Goal: Download file/media

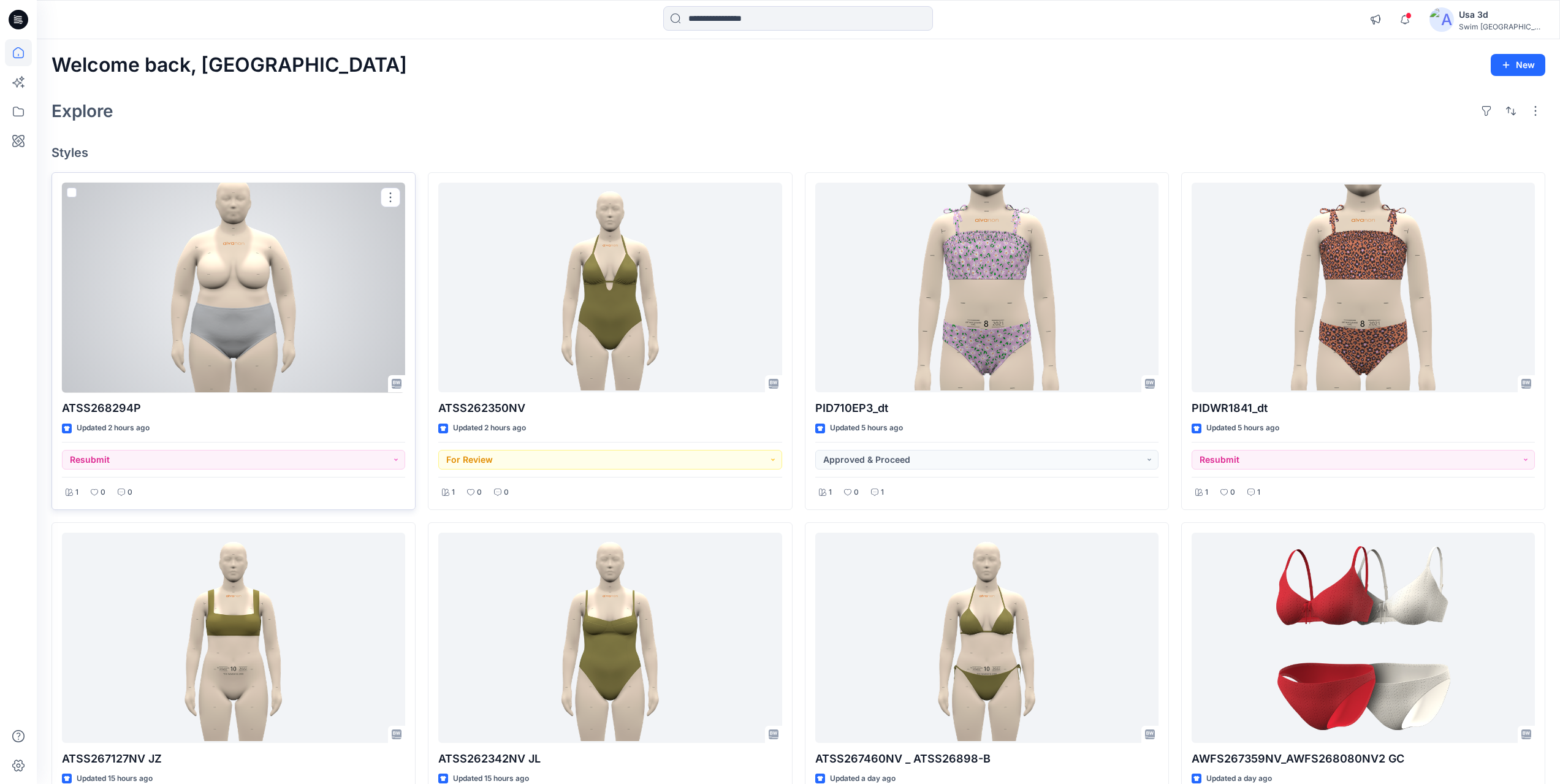
click at [317, 290] on div at bounding box center [233, 287] width 343 height 210
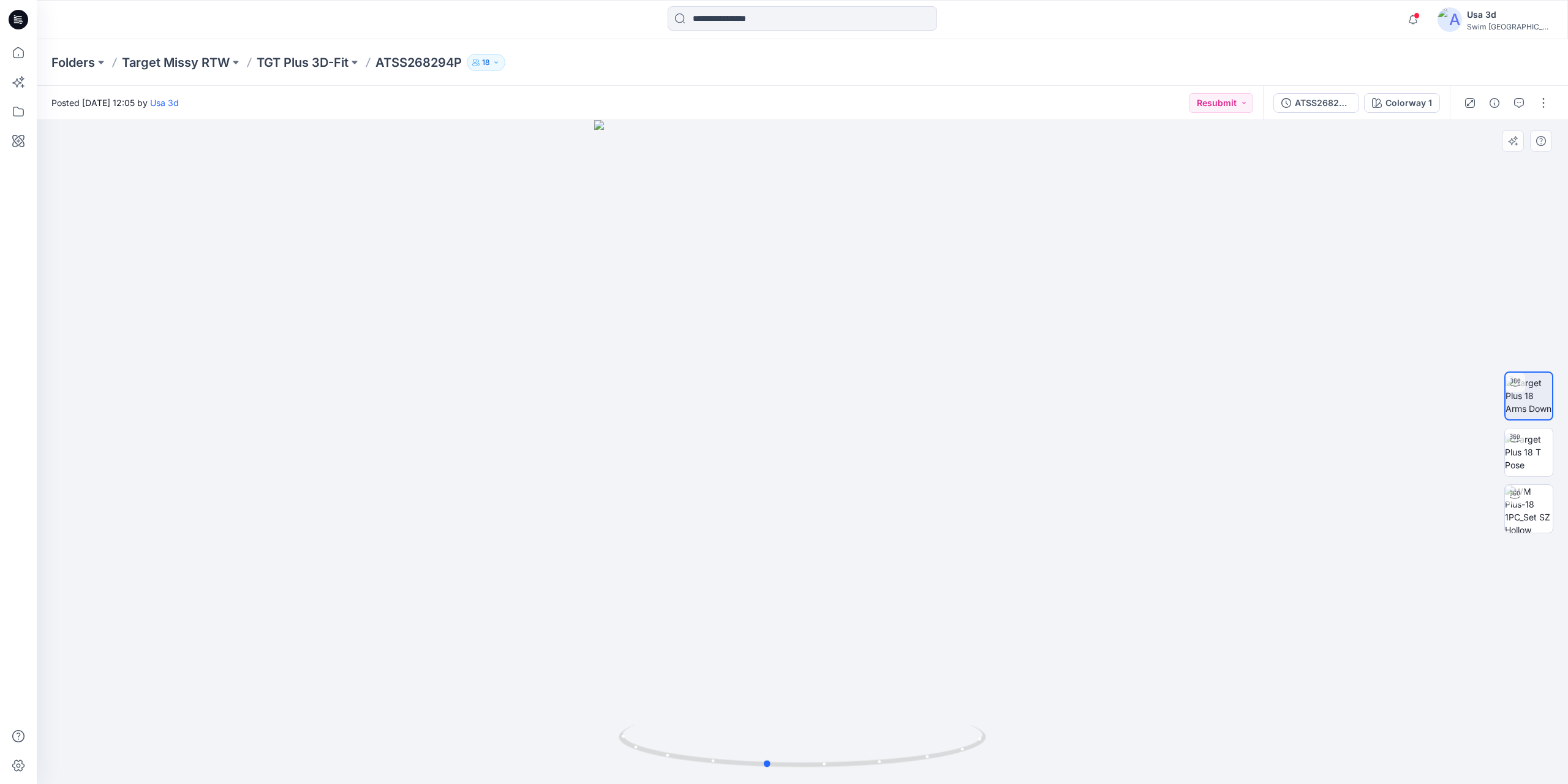
drag, startPoint x: 940, startPoint y: 423, endPoint x: 921, endPoint y: 414, distance: 21.0
click at [911, 417] on div at bounding box center [802, 451] width 1531 height 664
click at [931, 413] on div at bounding box center [802, 451] width 1531 height 664
drag, startPoint x: 931, startPoint y: 413, endPoint x: 953, endPoint y: 413, distance: 22.0
click at [953, 413] on div at bounding box center [802, 451] width 1531 height 664
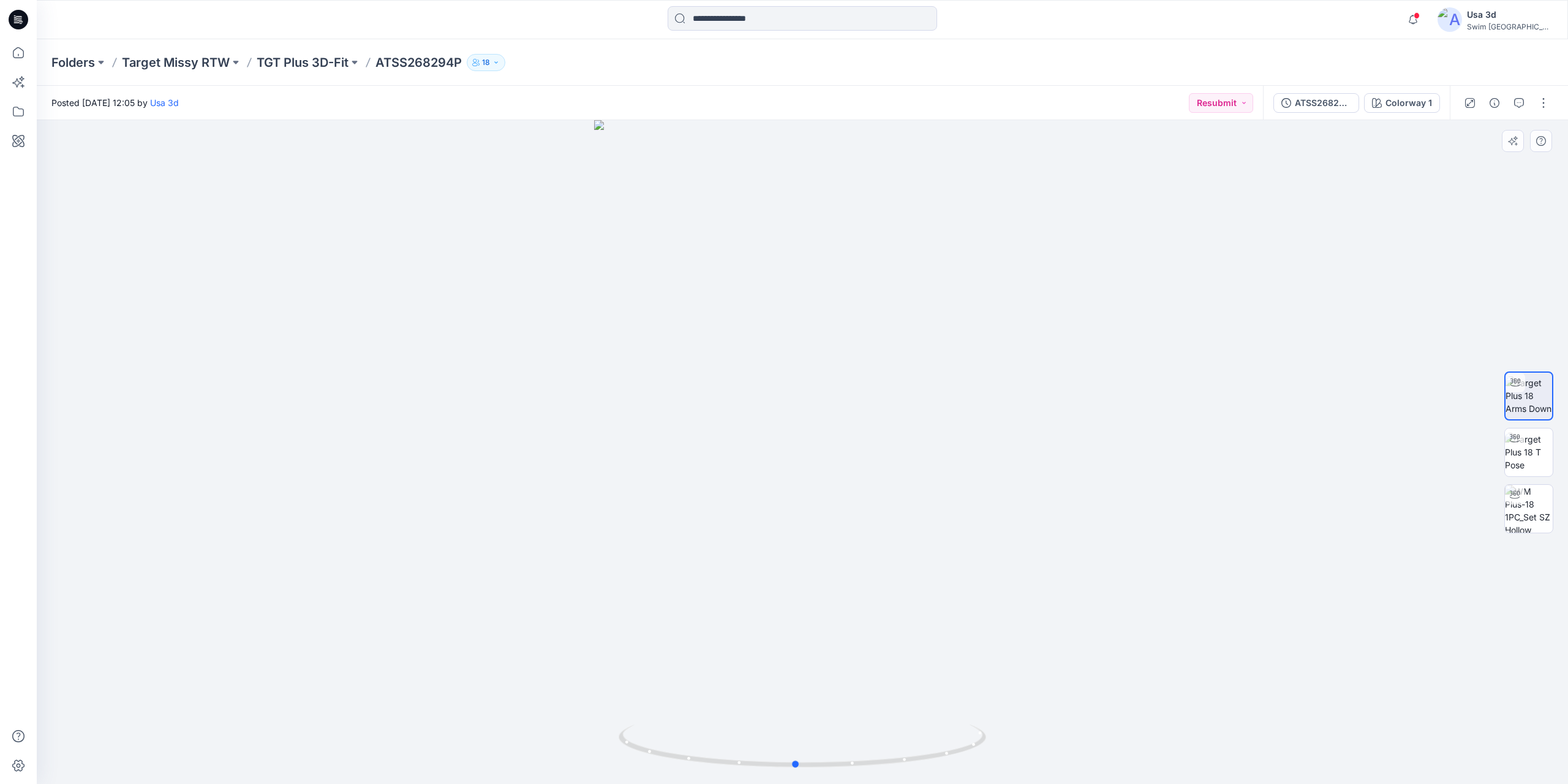
click at [953, 413] on div at bounding box center [802, 451] width 1531 height 664
click at [1425, 24] on icon "button" at bounding box center [1412, 19] width 23 height 25
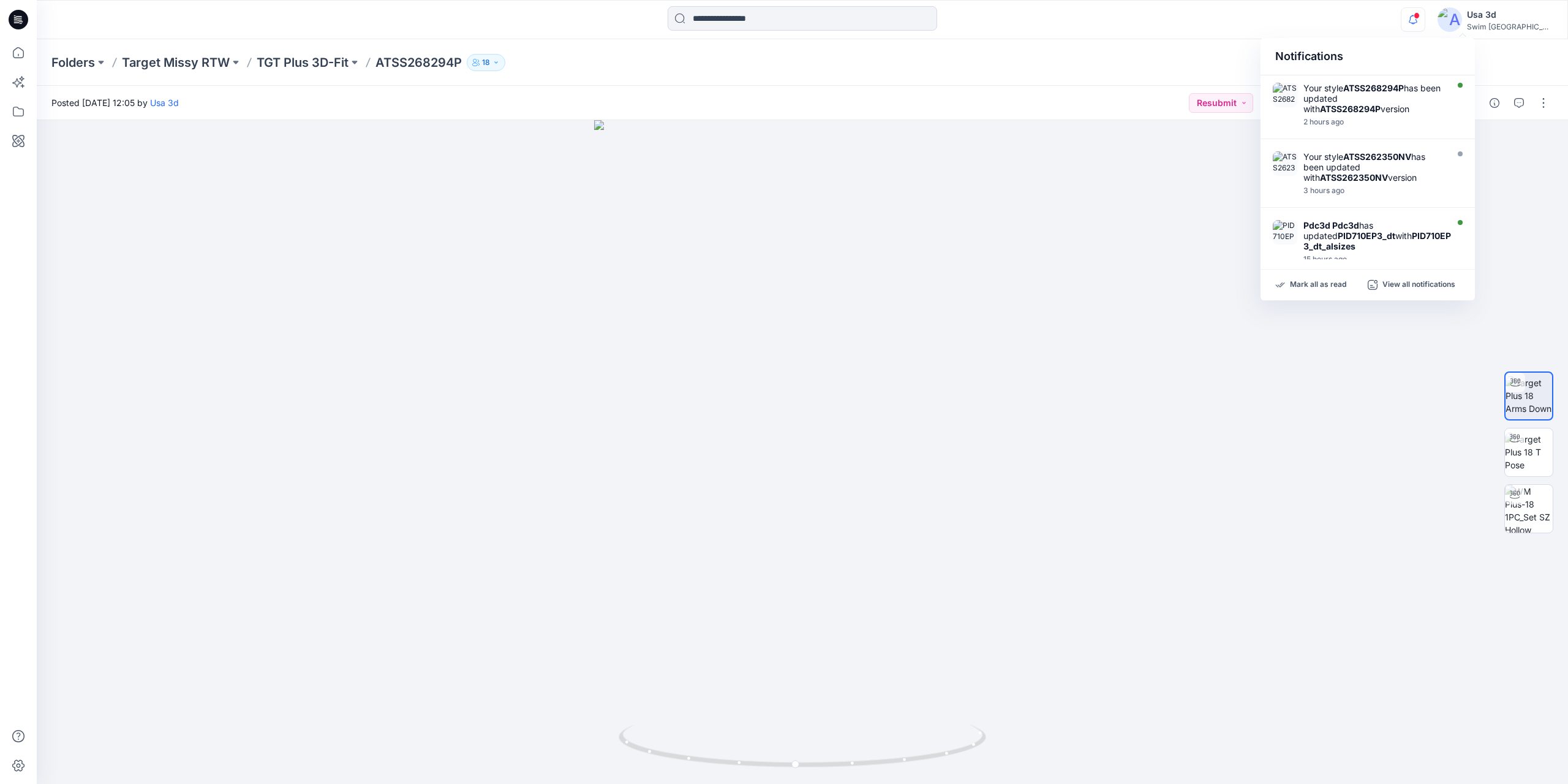
click at [1425, 24] on icon "button" at bounding box center [1412, 19] width 23 height 25
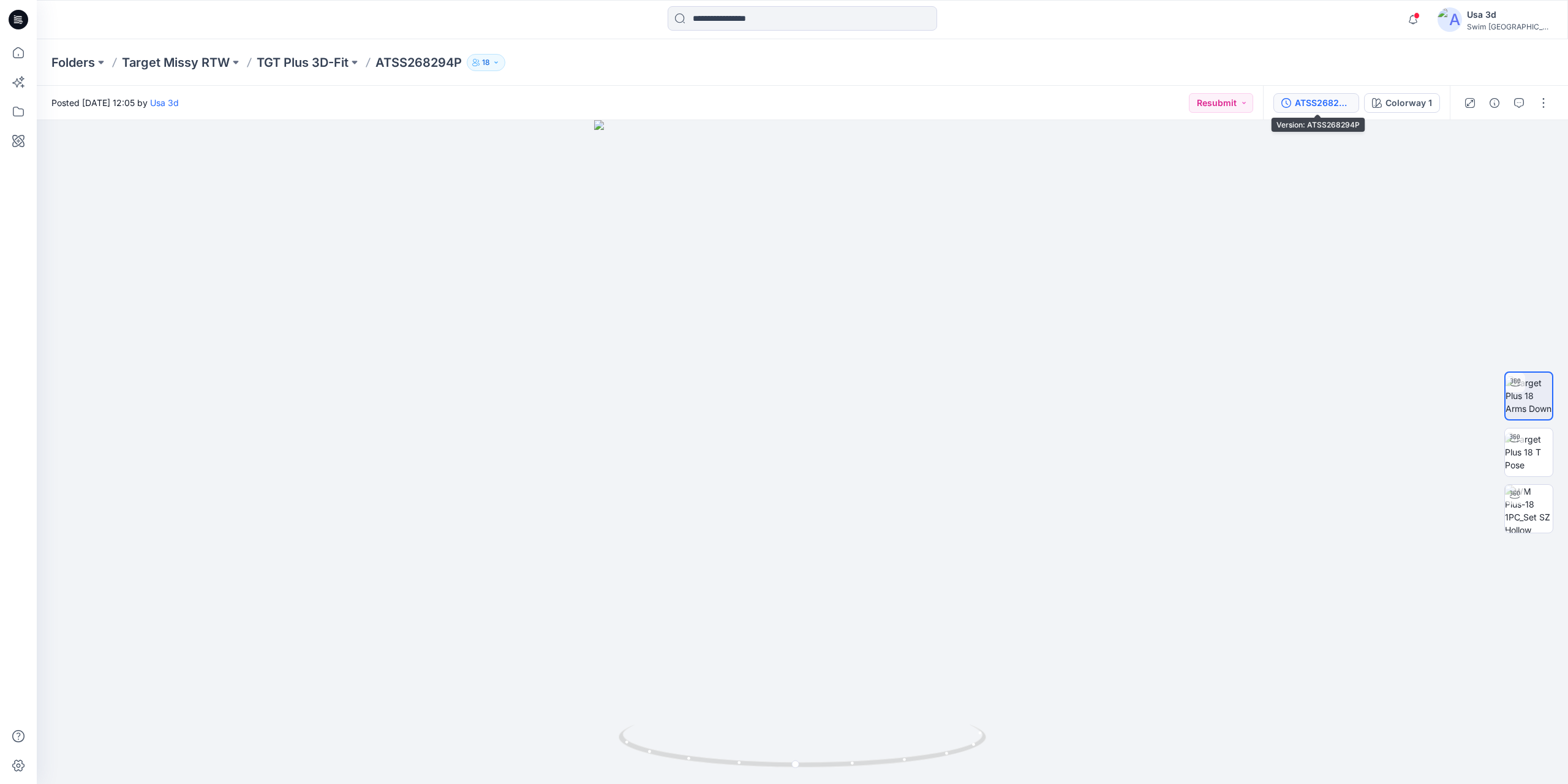
click at [1343, 101] on div "ATSS268294P" at bounding box center [1322, 102] width 56 height 13
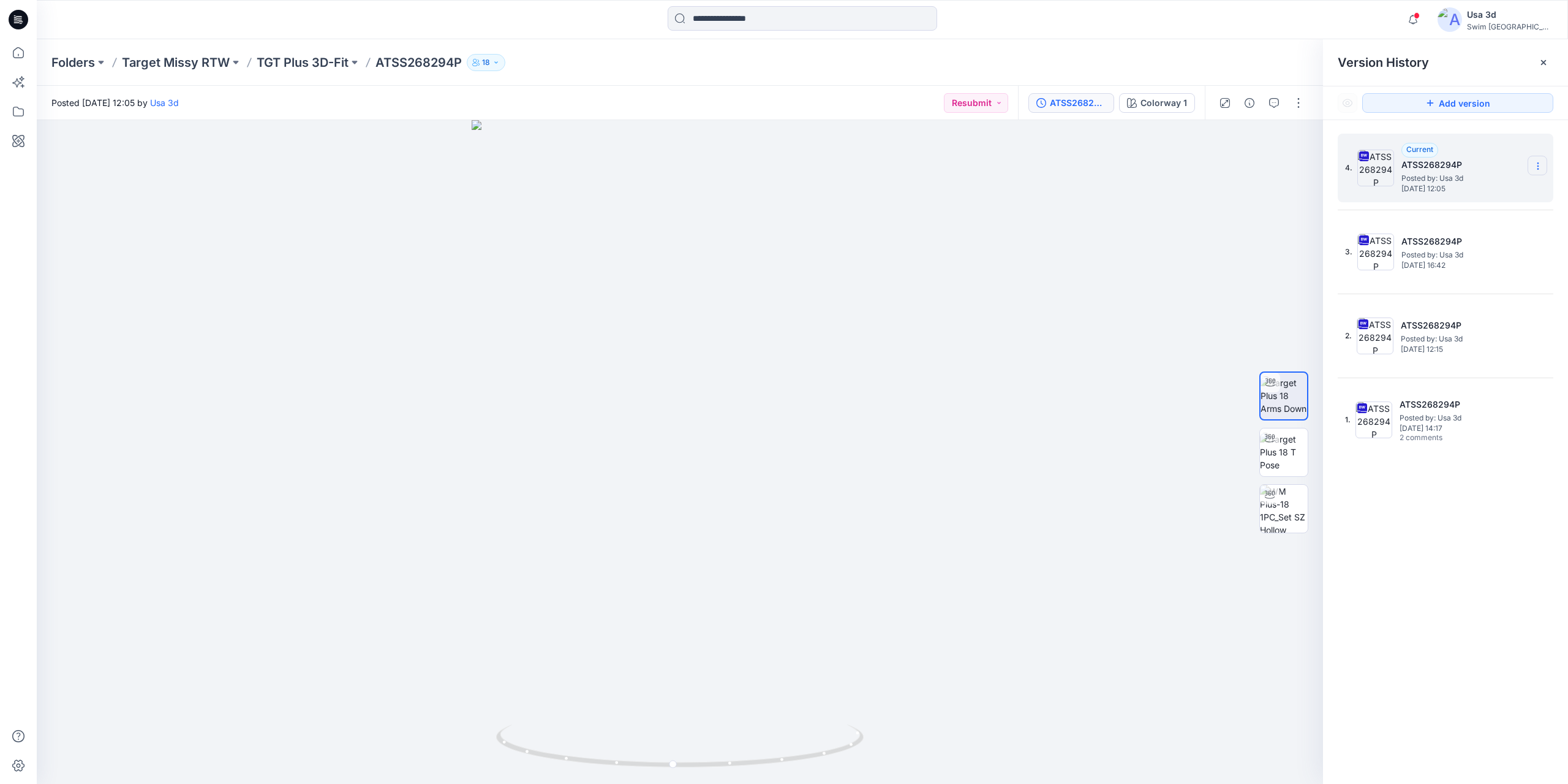
click at [1536, 170] on icon at bounding box center [1538, 166] width 10 height 10
click at [1464, 197] on span "Download Source BW File" at bounding box center [1476, 189] width 103 height 15
drag, startPoint x: 732, startPoint y: 476, endPoint x: 794, endPoint y: 459, distance: 64.3
click at [794, 459] on div at bounding box center [679, 451] width 1286 height 664
click at [1420, 14] on div at bounding box center [1410, 10] width 20 height 7
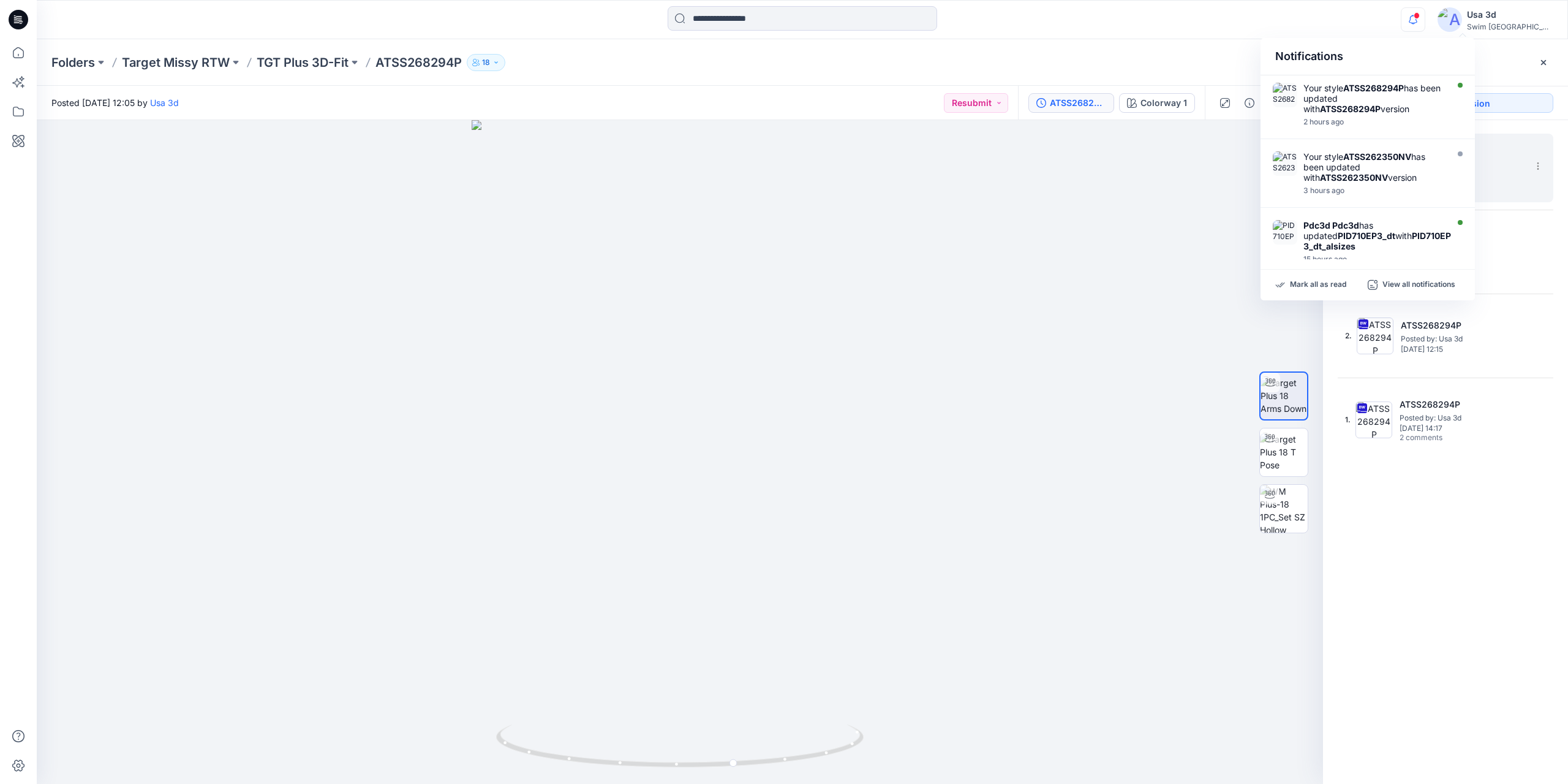
click at [1425, 21] on icon "button" at bounding box center [1412, 19] width 23 height 25
